Goal: Find specific page/section: Find specific page/section

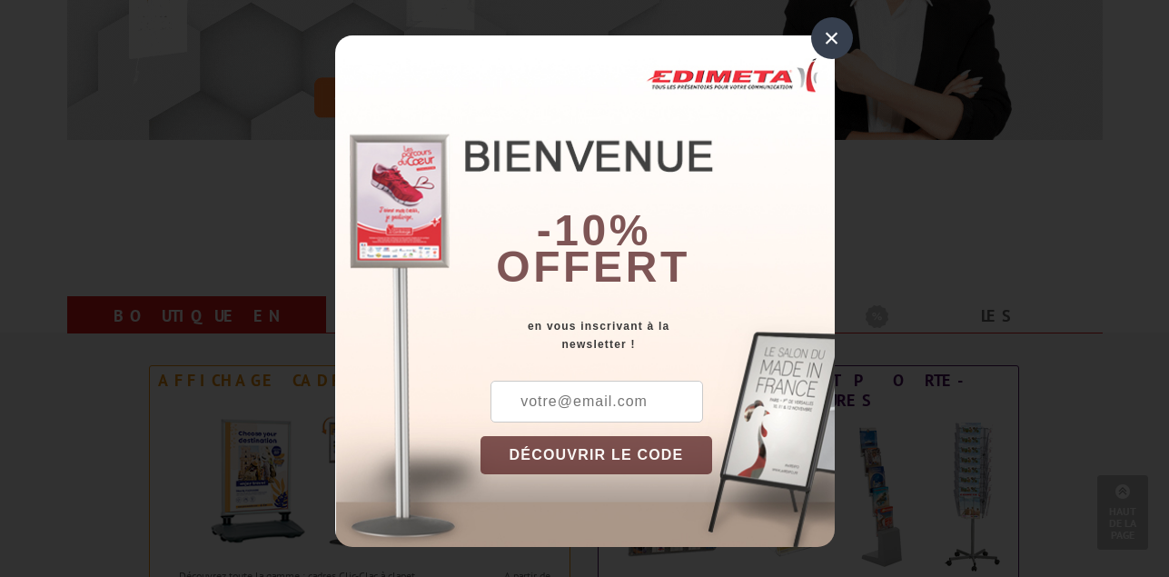
scroll to position [463, 0]
click at [830, 29] on div "×" at bounding box center [832, 38] width 42 height 42
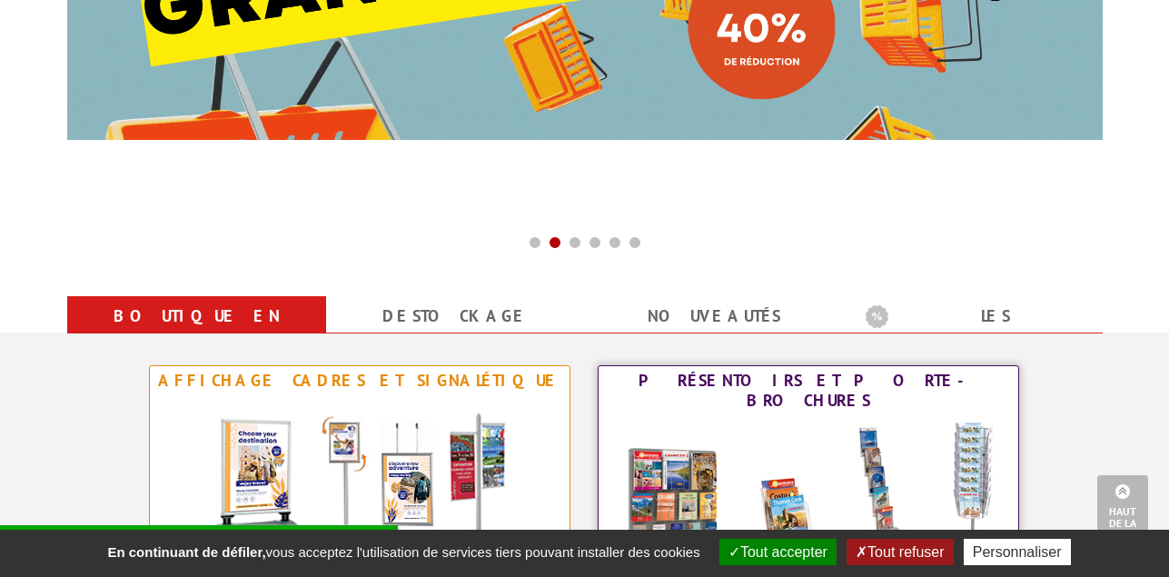
scroll to position [648, 0]
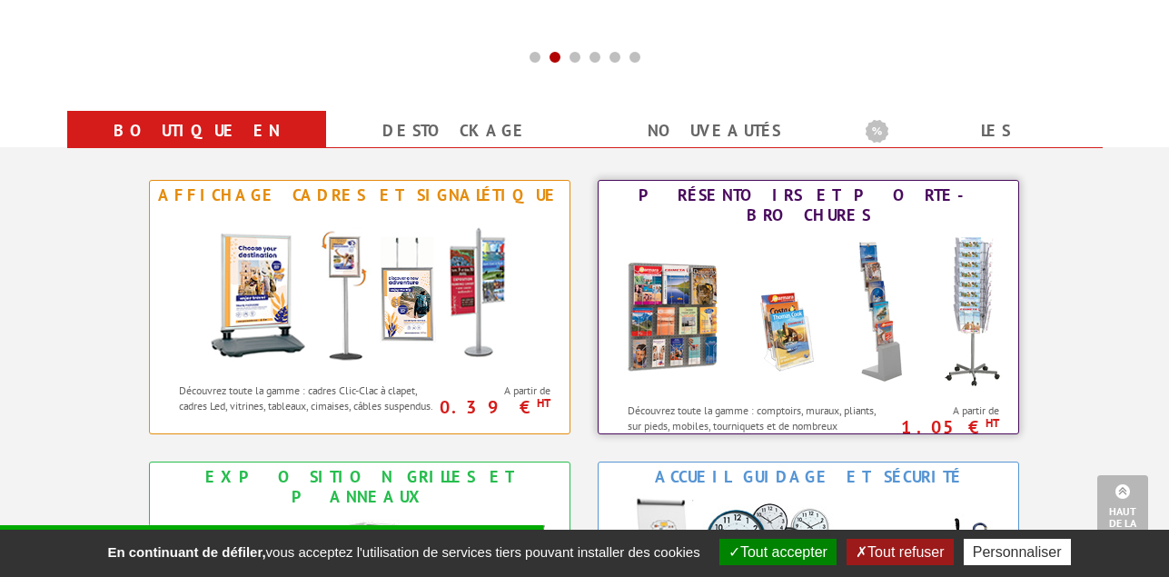
click at [763, 320] on img at bounding box center [808, 311] width 400 height 163
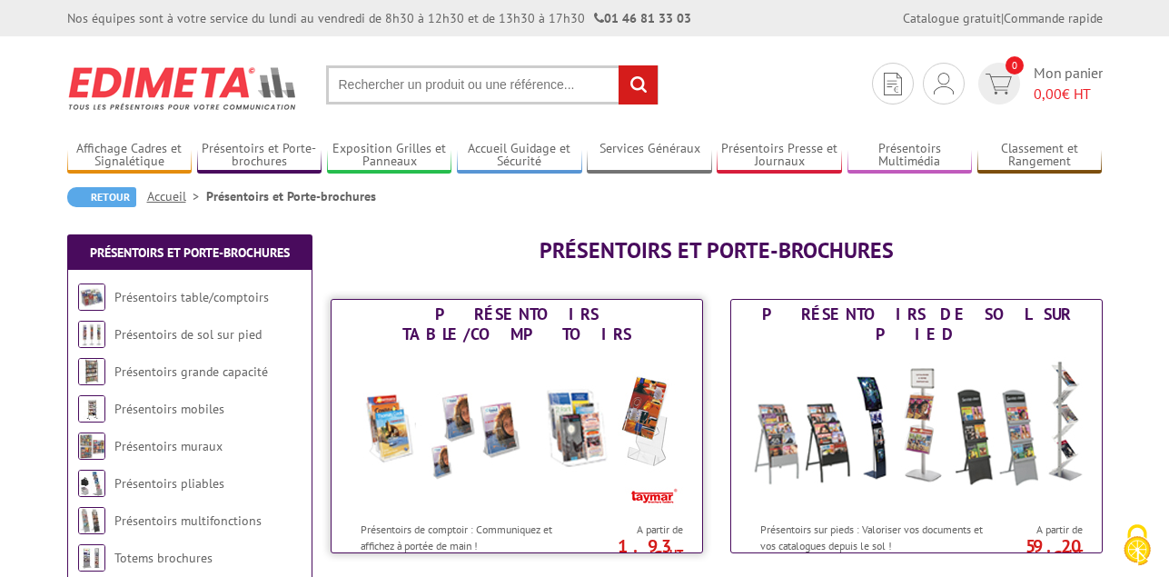
click at [559, 436] on img at bounding box center [517, 430] width 336 height 163
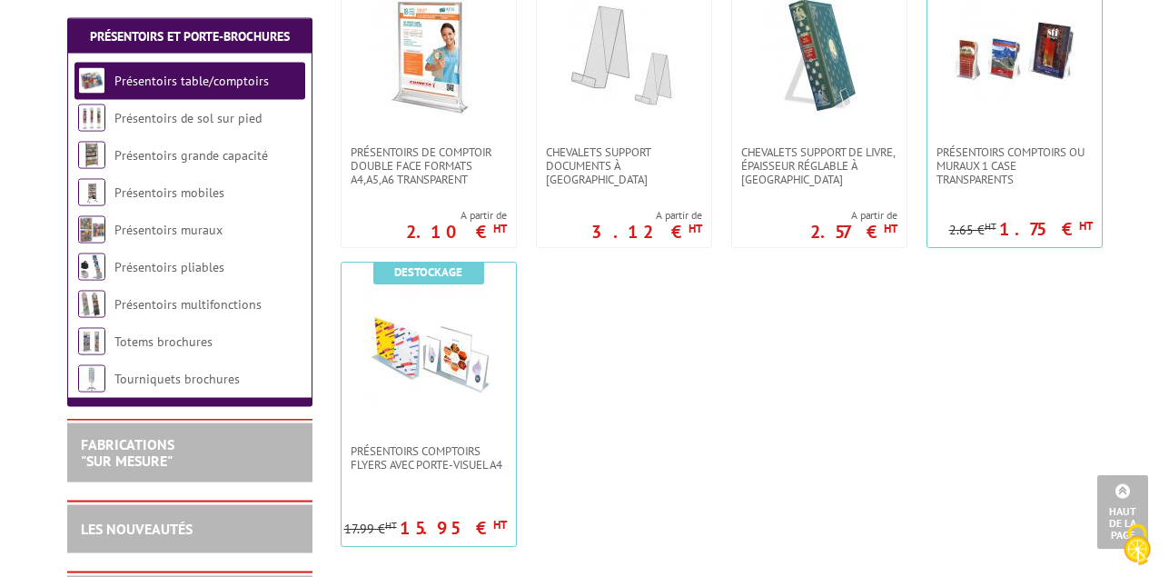
scroll to position [741, 0]
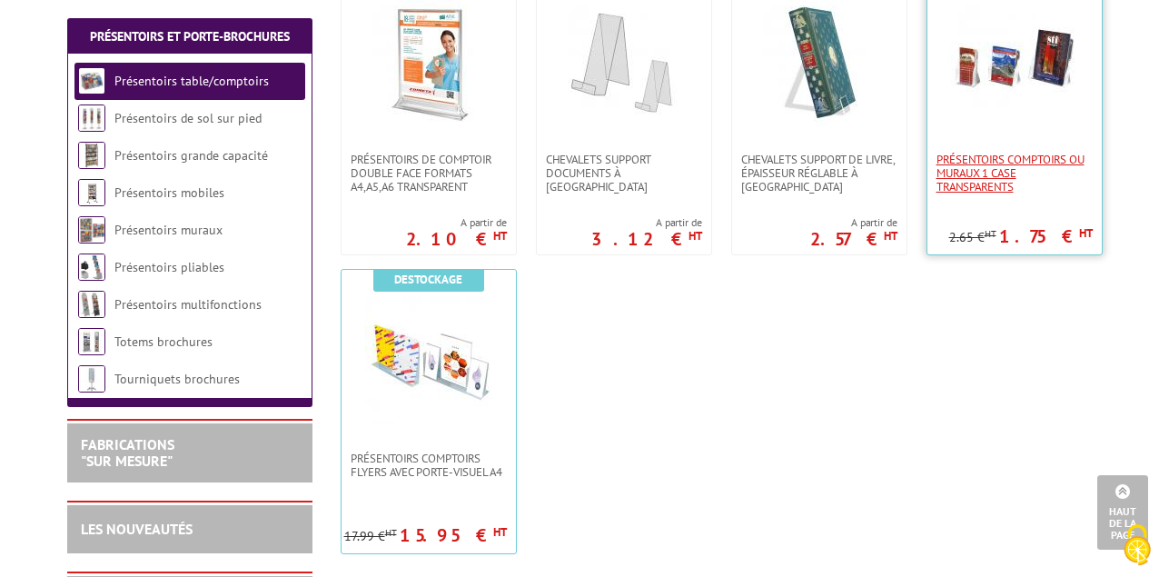
click at [1037, 178] on span "Présentoirs comptoirs ou muraux 1 case Transparents" at bounding box center [1014, 173] width 156 height 41
